Goal: Task Accomplishment & Management: Complete application form

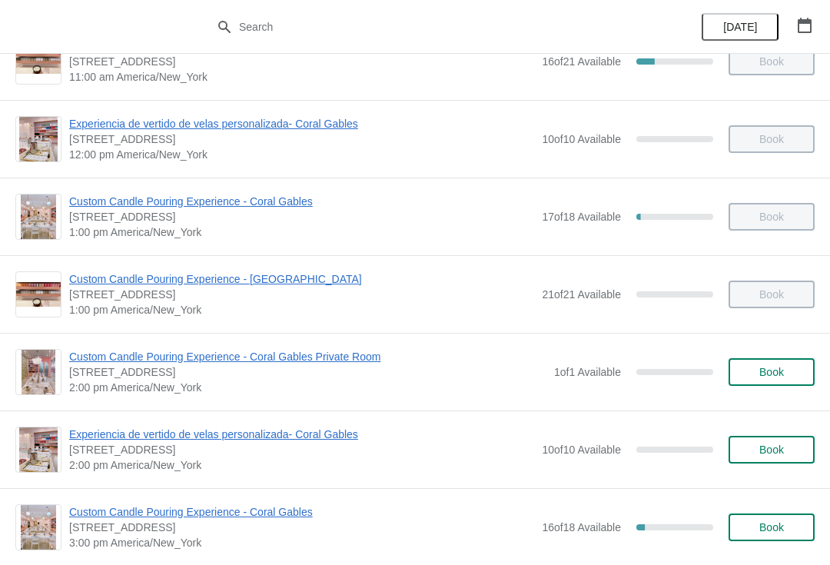
scroll to position [275, 0]
click at [211, 515] on span "Custom Candle Pouring Experience - Coral Gables" at bounding box center [301, 510] width 465 height 15
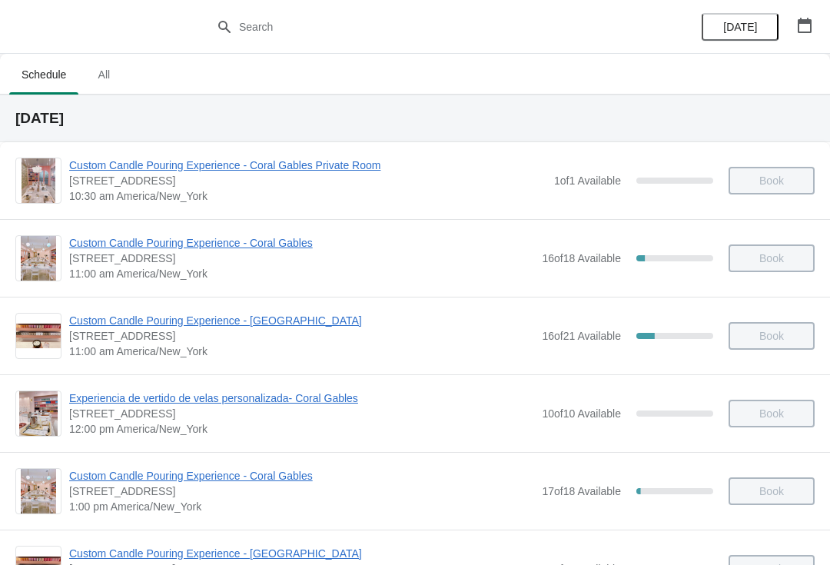
click at [354, 171] on span "Custom Candle Pouring Experience - Coral Gables Private Room" at bounding box center [307, 164] width 477 height 15
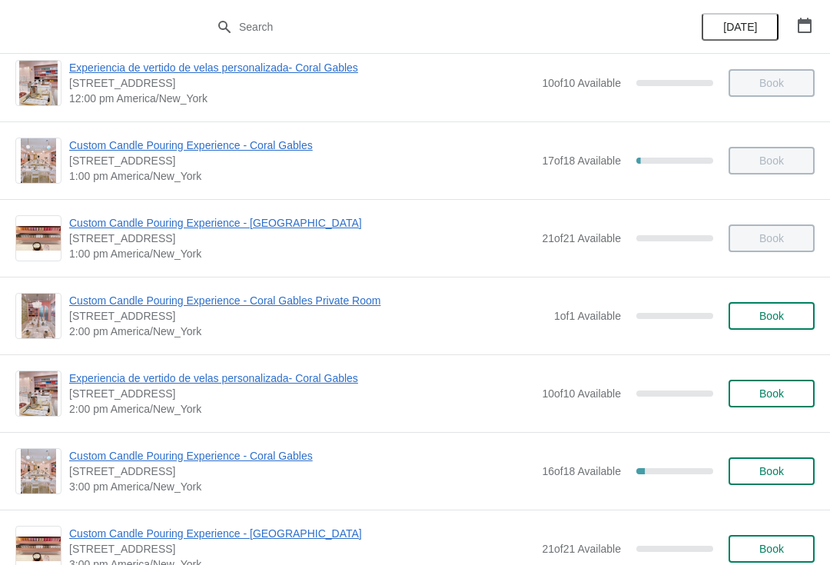
scroll to position [408, 0]
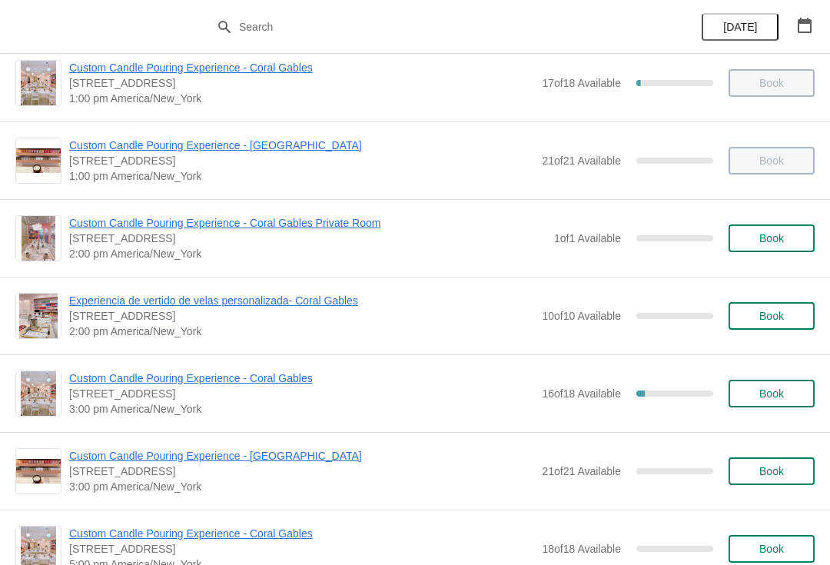
click at [242, 215] on span "Custom Candle Pouring Experience - Coral Gables Private Room" at bounding box center [307, 222] width 477 height 15
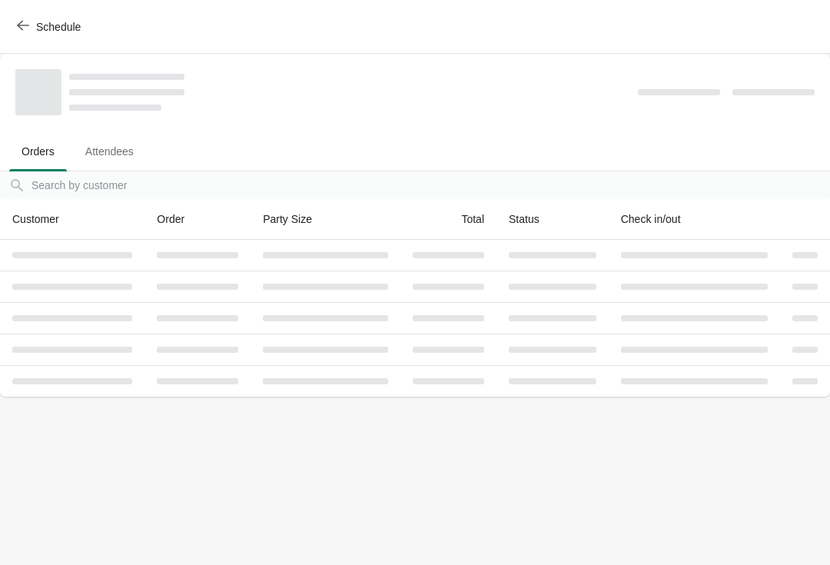
scroll to position [0, 0]
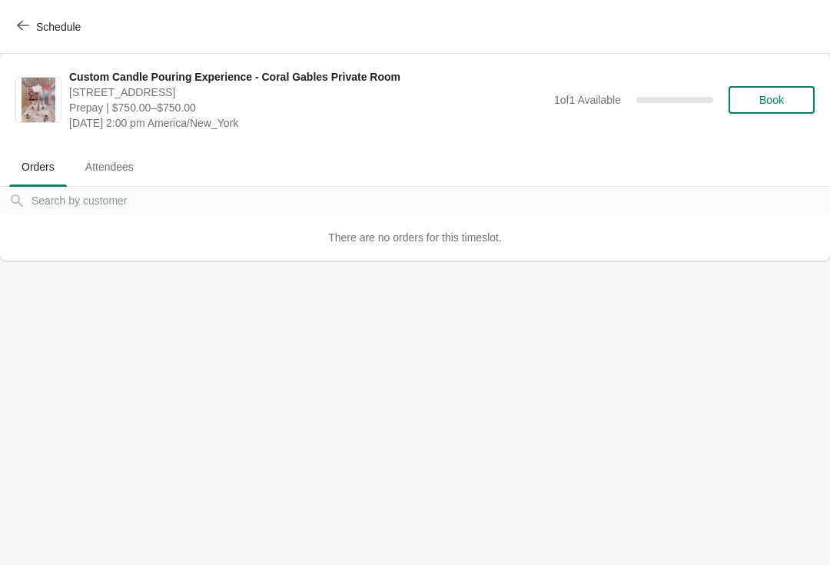
click at [766, 86] on button "Book" at bounding box center [771, 100] width 86 height 28
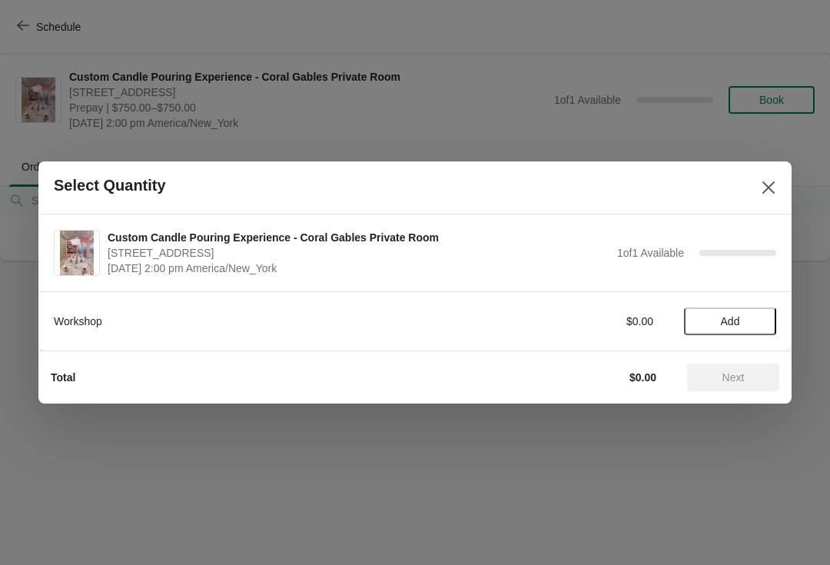
click at [709, 307] on button "Add" at bounding box center [730, 321] width 92 height 28
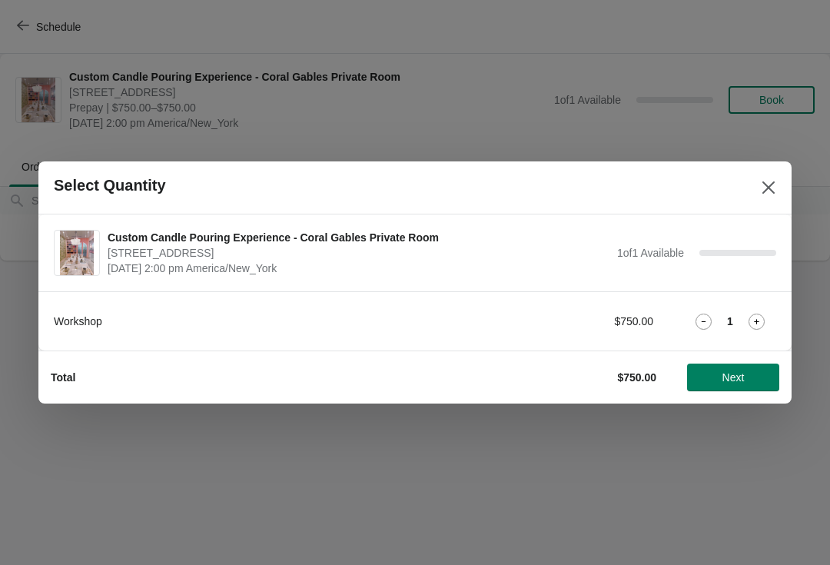
click at [724, 366] on button "Next" at bounding box center [733, 377] width 92 height 28
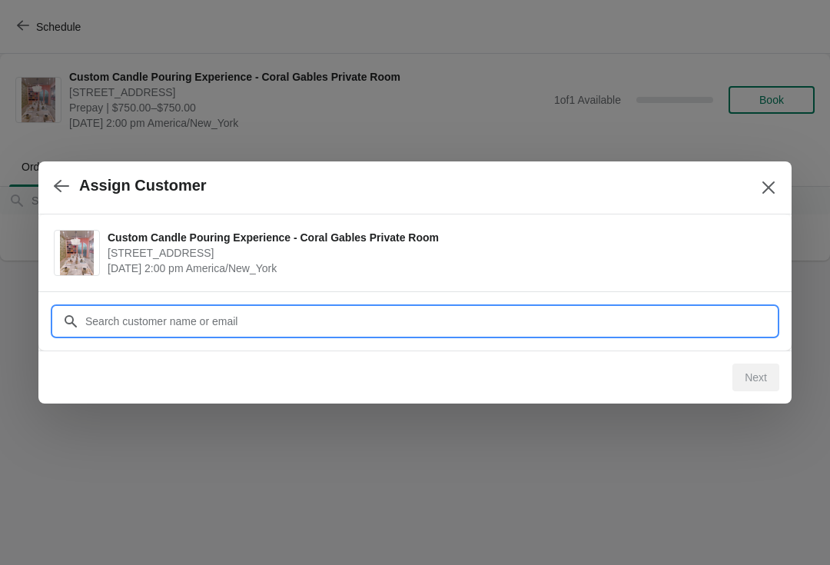
click at [498, 317] on input "Customer" at bounding box center [430, 321] width 691 height 28
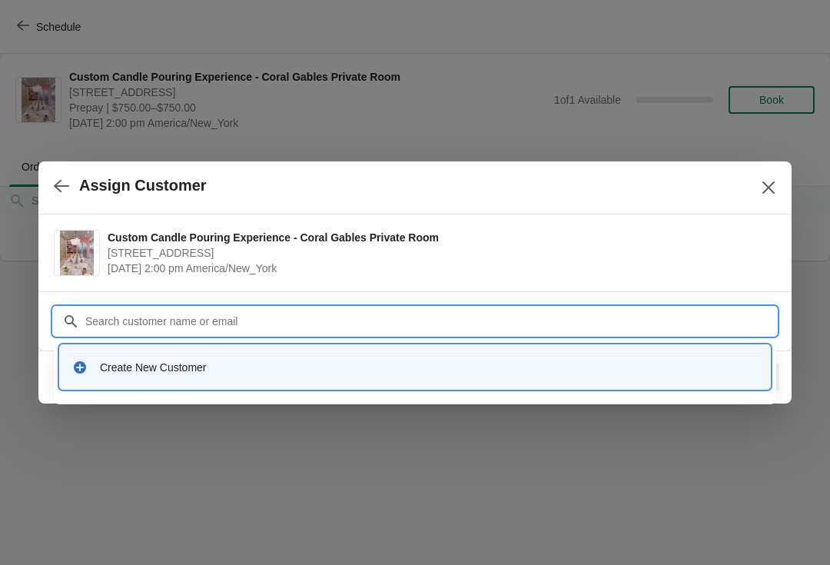
click at [187, 386] on div "Create New Customer" at bounding box center [415, 367] width 710 height 44
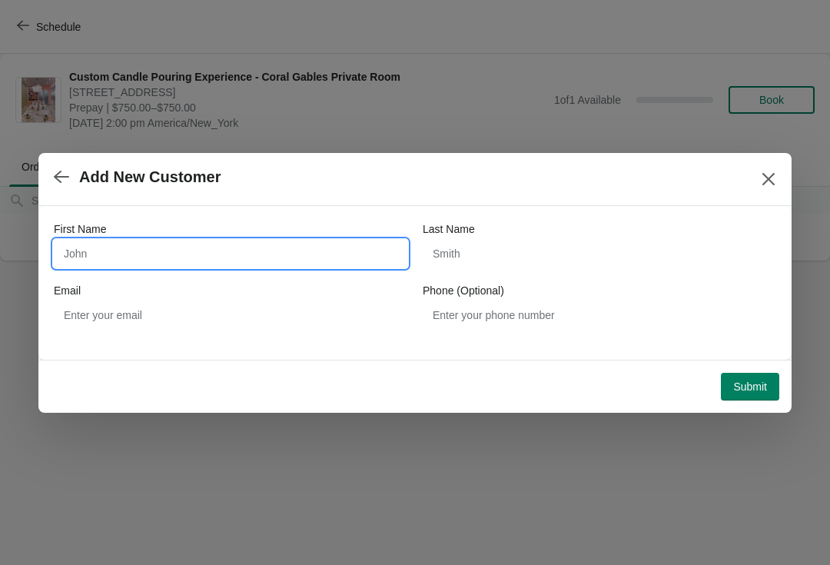
click at [141, 249] on input "First Name" at bounding box center [230, 254] width 353 height 28
type input "John"
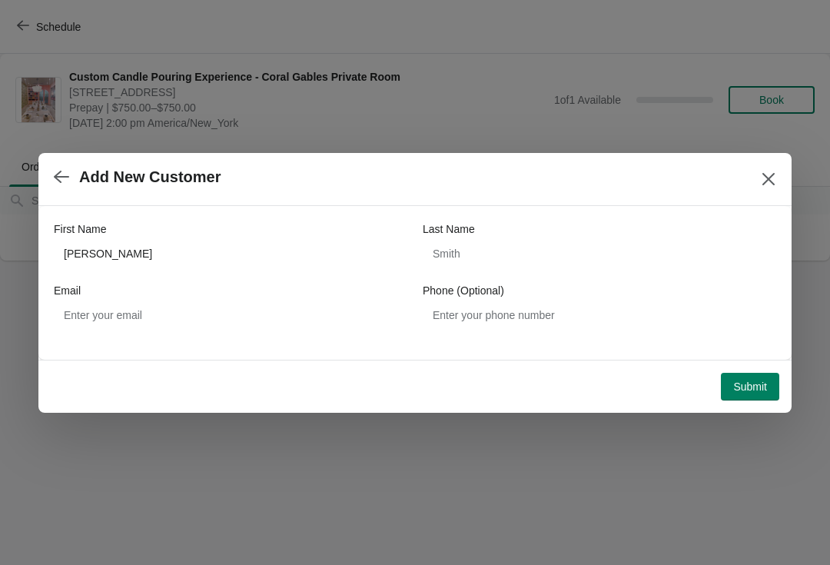
click at [725, 374] on button "Submit" at bounding box center [750, 387] width 58 height 28
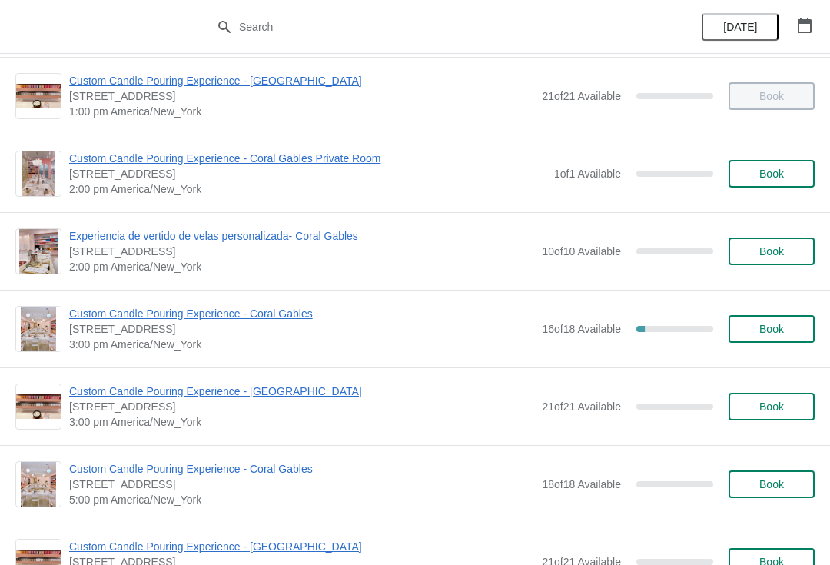
scroll to position [462, 0]
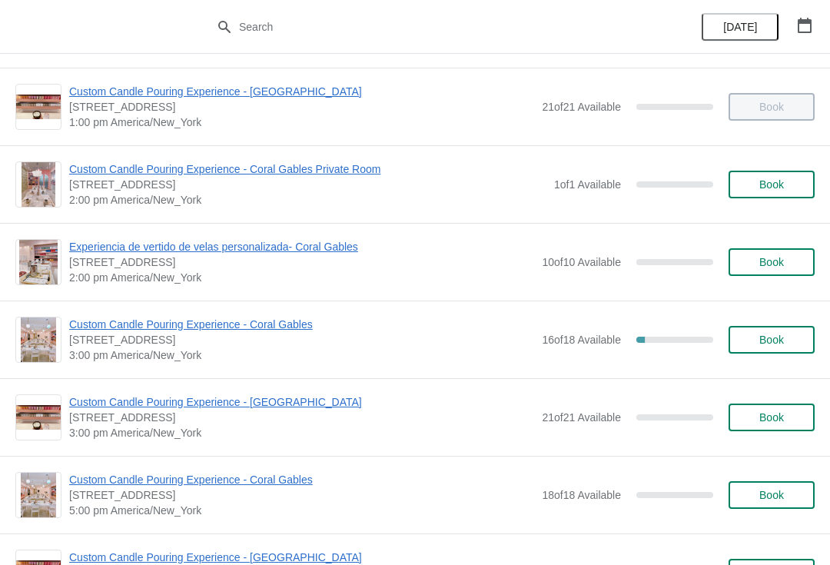
click at [101, 330] on span "Custom Candle Pouring Experience - Coral Gables" at bounding box center [301, 324] width 465 height 15
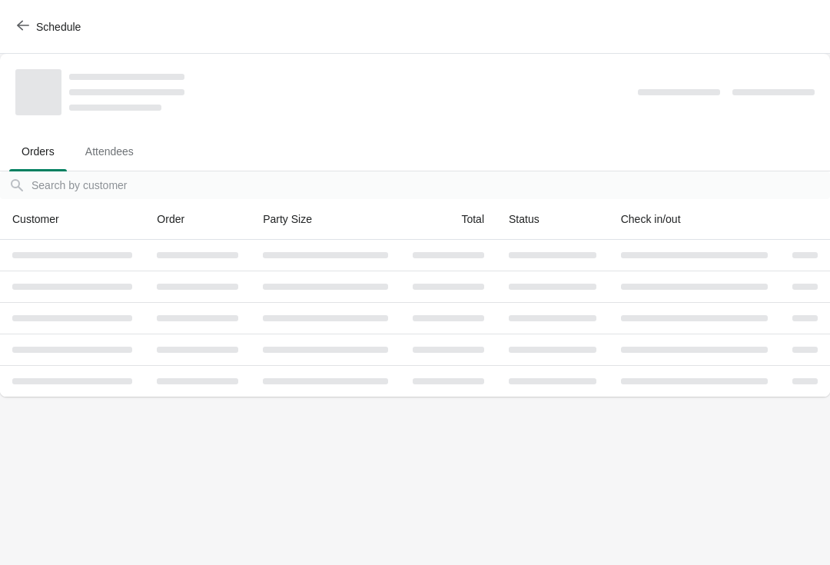
scroll to position [0, 0]
